Goal: Check status: Check status

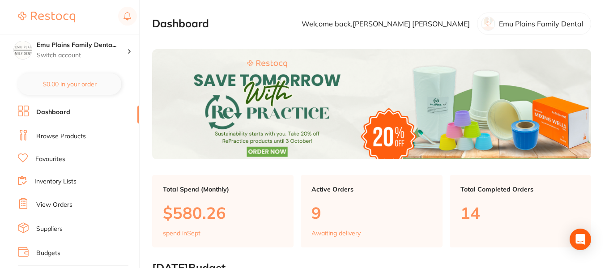
scroll to position [66, 0]
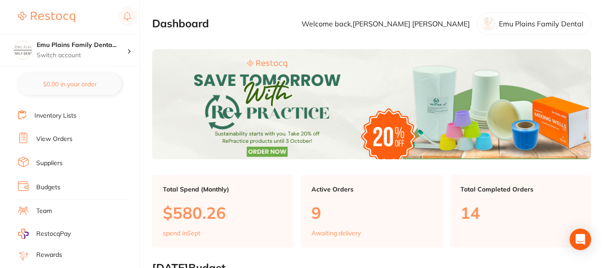
click at [58, 165] on link "Suppliers" at bounding box center [49, 163] width 26 height 9
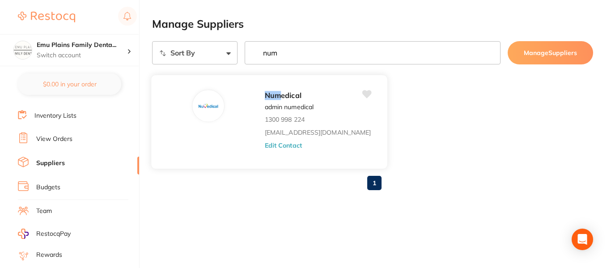
type input "num"
click at [278, 140] on div "Num edical admin numedical 1300 998 224 [EMAIL_ADDRESS][DOMAIN_NAME] Edit Conta…" at bounding box center [322, 124] width 114 height 70
click at [279, 115] on div "Num edical admin numedical 1300 998 224 [EMAIL_ADDRESS][DOMAIN_NAME] Edit Conta…" at bounding box center [322, 124] width 114 height 70
click at [265, 98] on em "Num" at bounding box center [273, 95] width 16 height 9
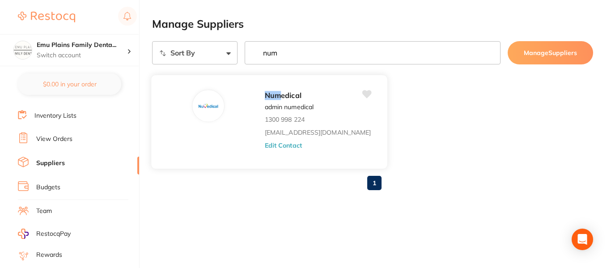
click at [294, 121] on div "Num edical admin numedical 1300 998 224 [EMAIL_ADDRESS][DOMAIN_NAME] Edit Conta…" at bounding box center [322, 124] width 114 height 70
click at [57, 140] on link "View Orders" at bounding box center [54, 139] width 36 height 9
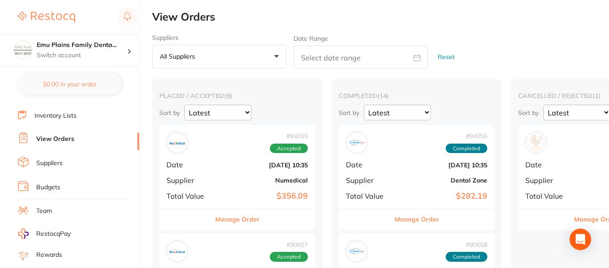
click at [222, 160] on div "# 94055 Accepted Date [DATE] 10:35 Supplier Numedical Total Value $356.09" at bounding box center [237, 166] width 156 height 83
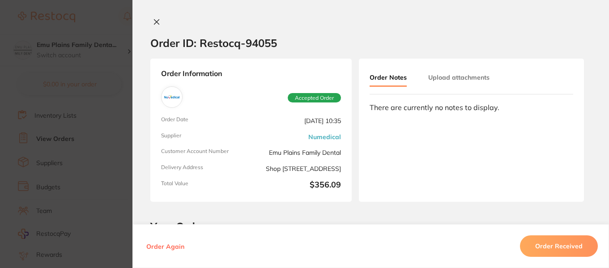
click at [154, 21] on icon at bounding box center [156, 21] width 7 height 7
